Goal: Task Accomplishment & Management: Use online tool/utility

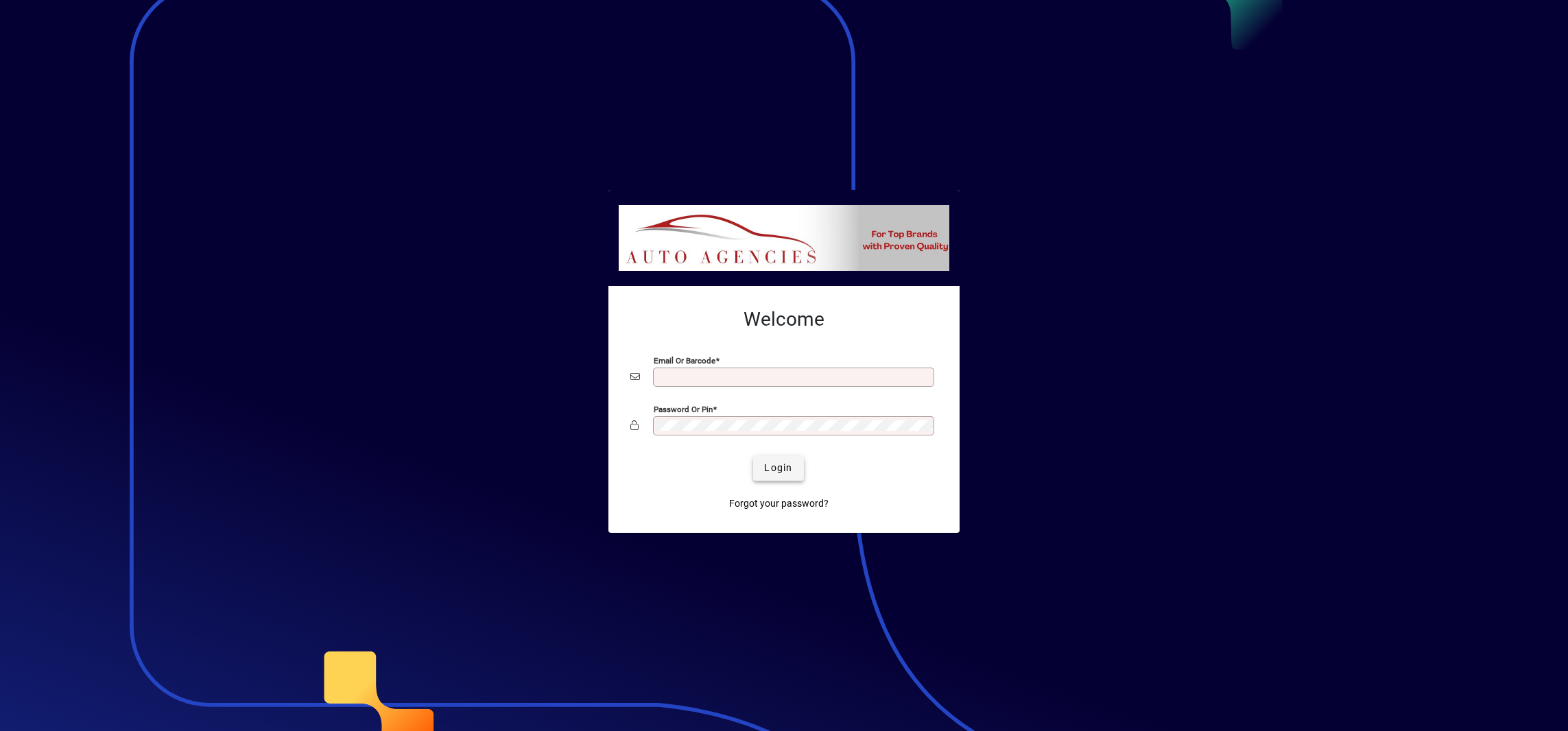
type input "**********"
click at [762, 462] on span "submit" at bounding box center [778, 468] width 50 height 33
